Goal: Navigation & Orientation: Find specific page/section

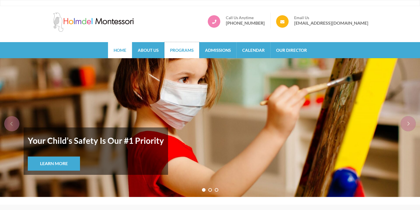
click at [186, 51] on link "Programs" at bounding box center [181, 50] width 35 height 16
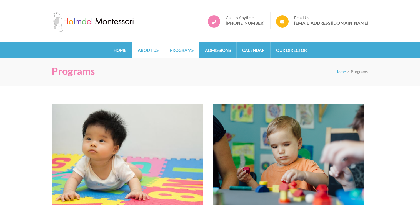
click at [144, 52] on link "About Us" at bounding box center [148, 50] width 32 height 16
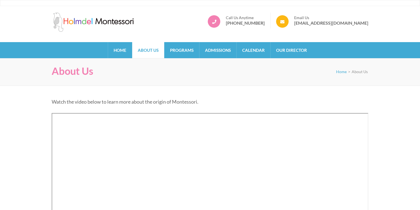
scroll to position [20, 0]
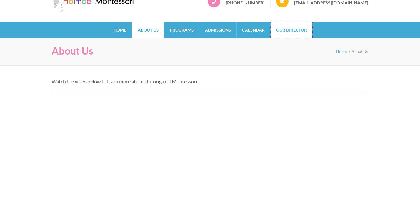
click at [297, 31] on link "Our Director" at bounding box center [291, 30] width 42 height 16
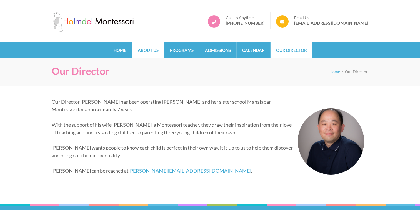
click at [143, 56] on link "About Us" at bounding box center [148, 50] width 32 height 16
